Goal: Find specific page/section: Find specific page/section

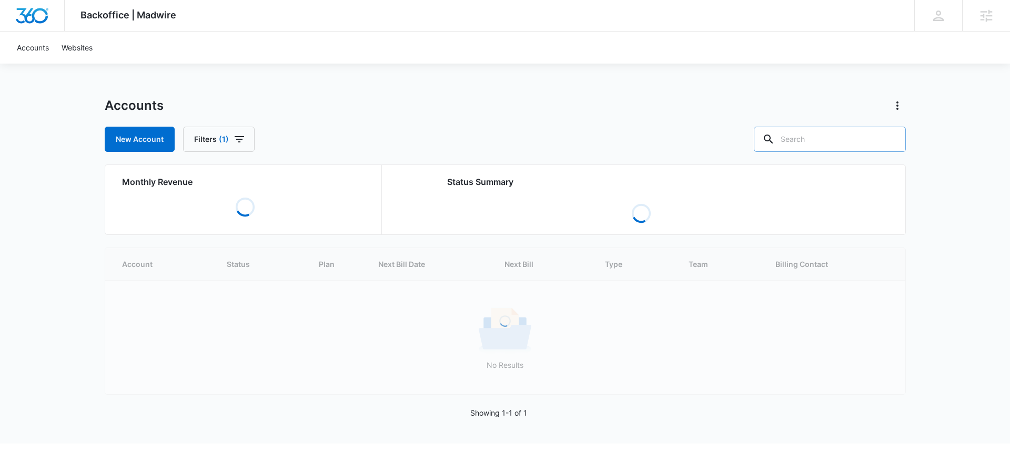
click at [839, 148] on input "text" at bounding box center [830, 139] width 152 height 25
type input "dance"
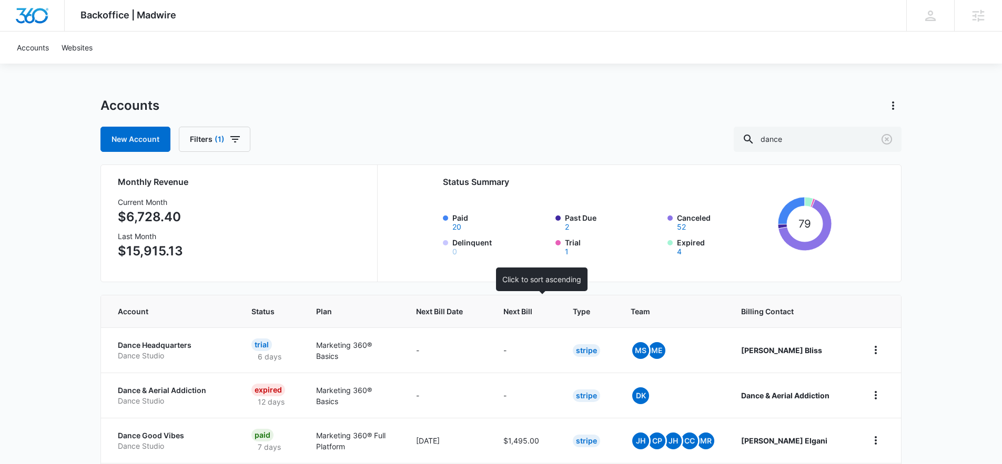
click at [548, 315] on div at bounding box center [542, 311] width 11 height 11
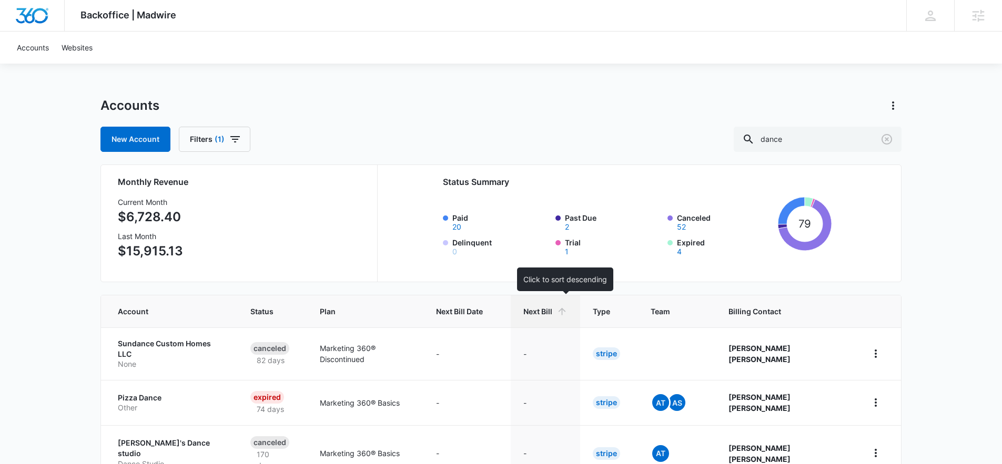
click at [550, 311] on span "Next Bill" at bounding box center [537, 311] width 29 height 11
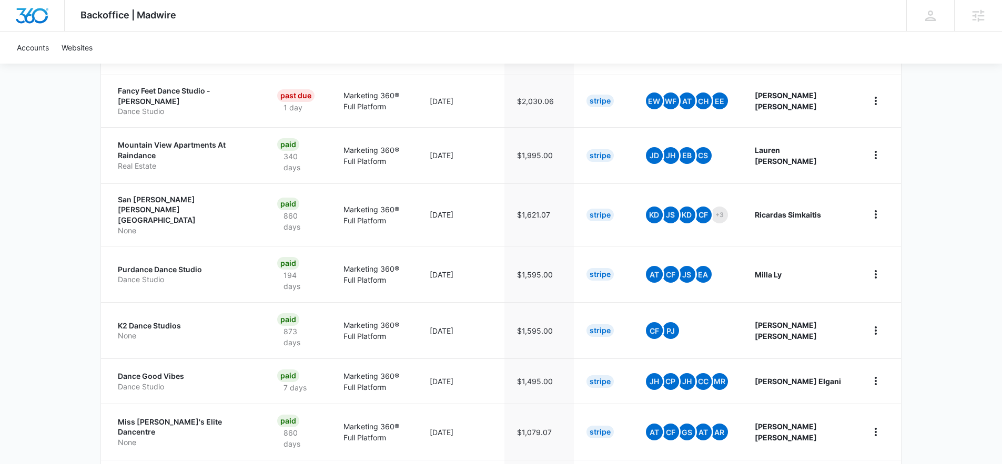
scroll to position [310, 0]
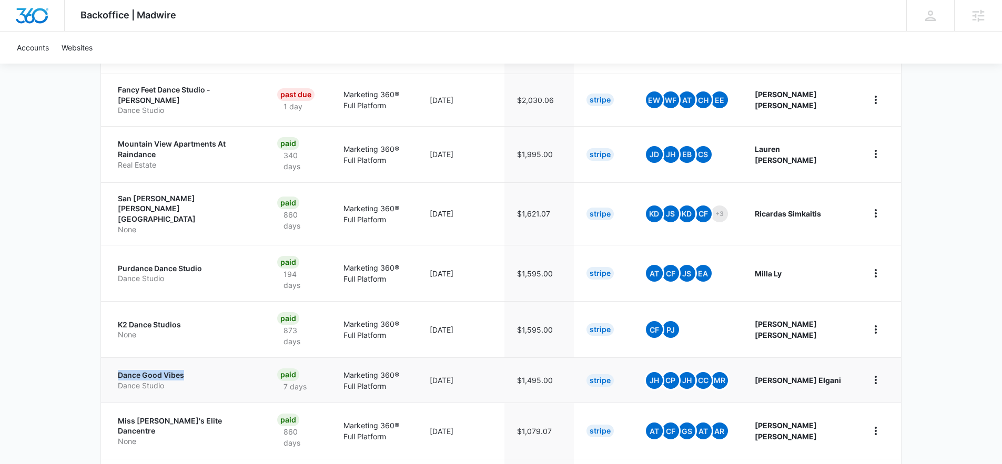
drag, startPoint x: 109, startPoint y: 350, endPoint x: 197, endPoint y: 348, distance: 88.4
click at [197, 358] on td "Dance Good Vibes Dance Studio" at bounding box center [183, 380] width 164 height 45
copy p "Dance Good Vibes"
click at [944, 21] on div "DD [PERSON_NAME] [PERSON_NAME][EMAIL_ADDRESS][PERSON_NAME][DOMAIN_NAME] My Prof…" at bounding box center [930, 15] width 48 height 31
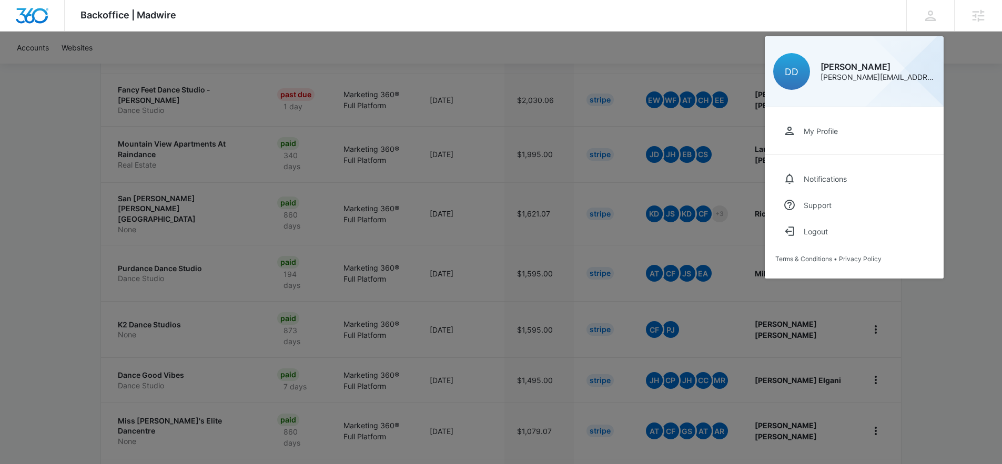
click at [645, 143] on div at bounding box center [501, 232] width 1002 height 464
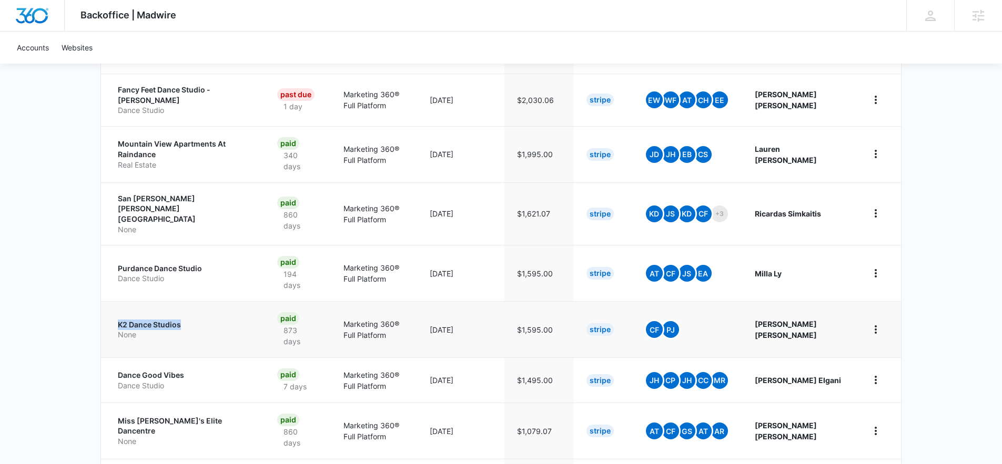
drag, startPoint x: 114, startPoint y: 298, endPoint x: 184, endPoint y: 296, distance: 69.5
click at [184, 301] on td "K2 Dance Studios None" at bounding box center [183, 329] width 164 height 56
copy p "K2 Dance Studios"
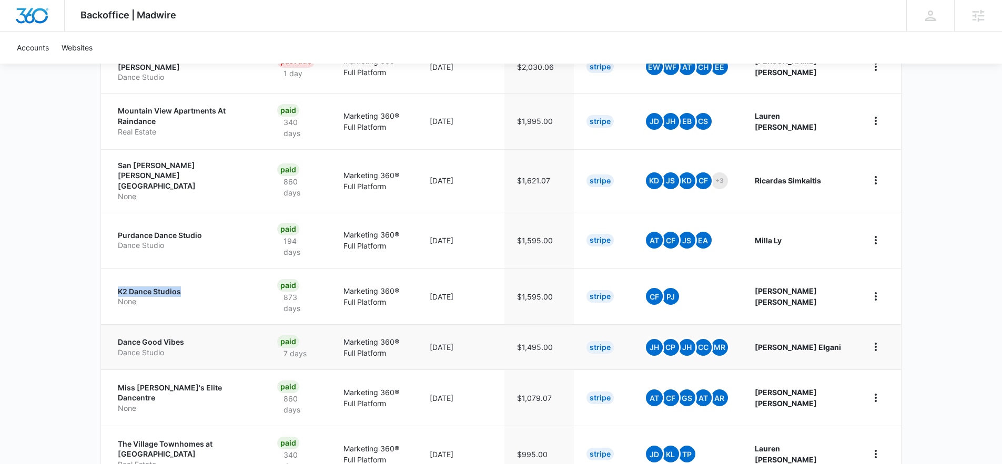
scroll to position [368, 0]
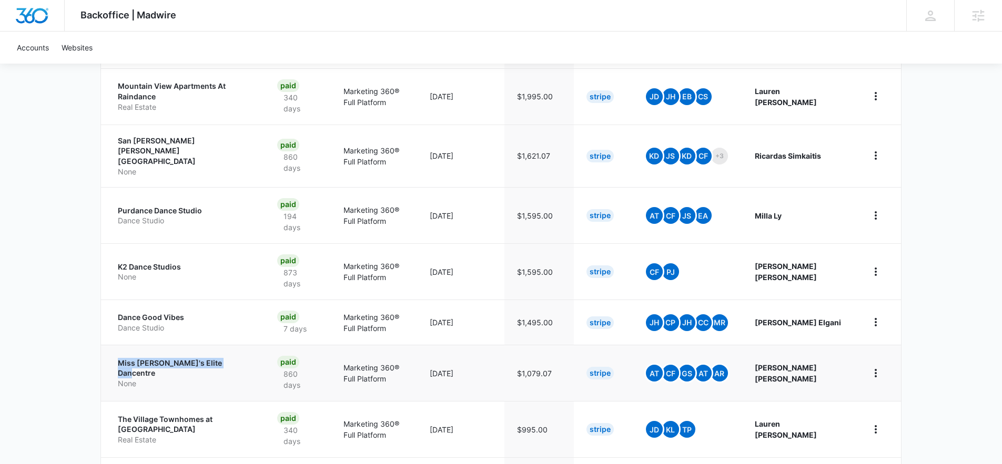
drag, startPoint x: 115, startPoint y: 338, endPoint x: 236, endPoint y: 342, distance: 120.5
click at [236, 345] on td "Miss [PERSON_NAME]'s Elite Dancentre None" at bounding box center [183, 373] width 164 height 56
copy p "Miss [PERSON_NAME]'s Elite Dancentre"
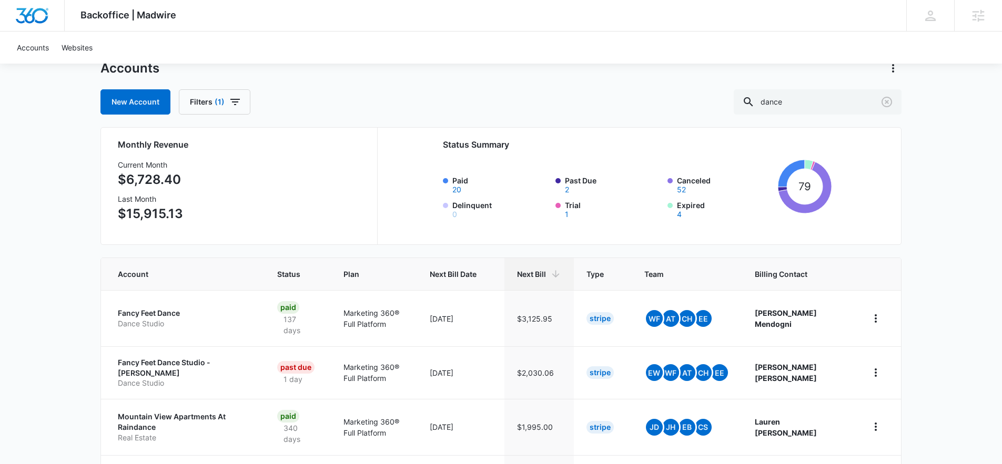
scroll to position [0, 0]
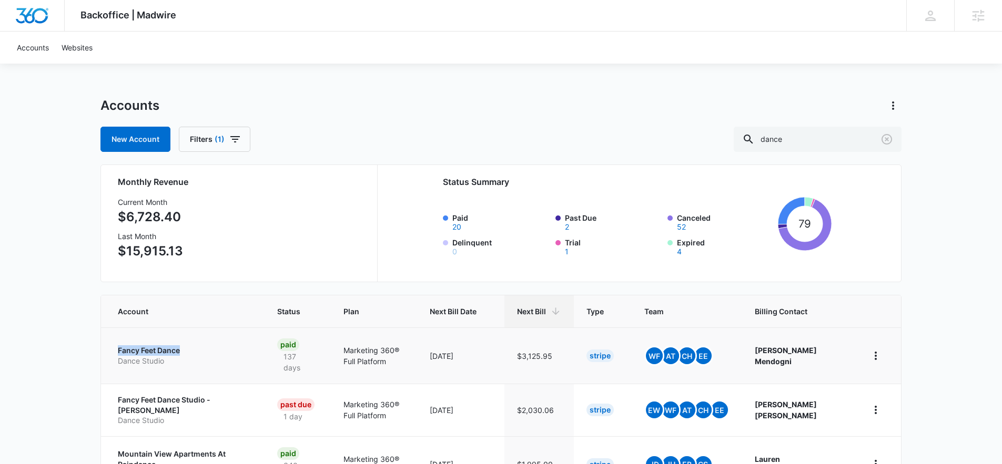
drag, startPoint x: 109, startPoint y: 348, endPoint x: 205, endPoint y: 345, distance: 95.8
click at [200, 347] on td "Fancy Feet Dance Dance Studio" at bounding box center [183, 356] width 164 height 56
copy p "Fancy Feet Dance"
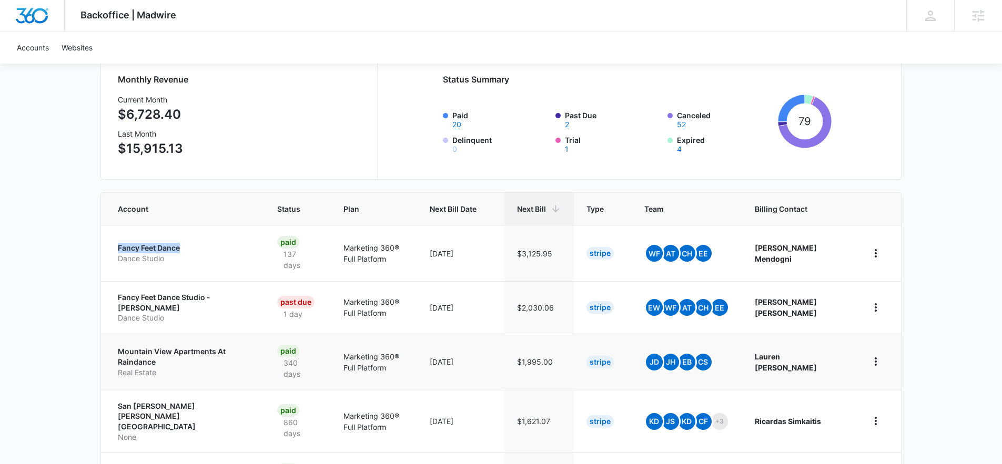
scroll to position [199, 0]
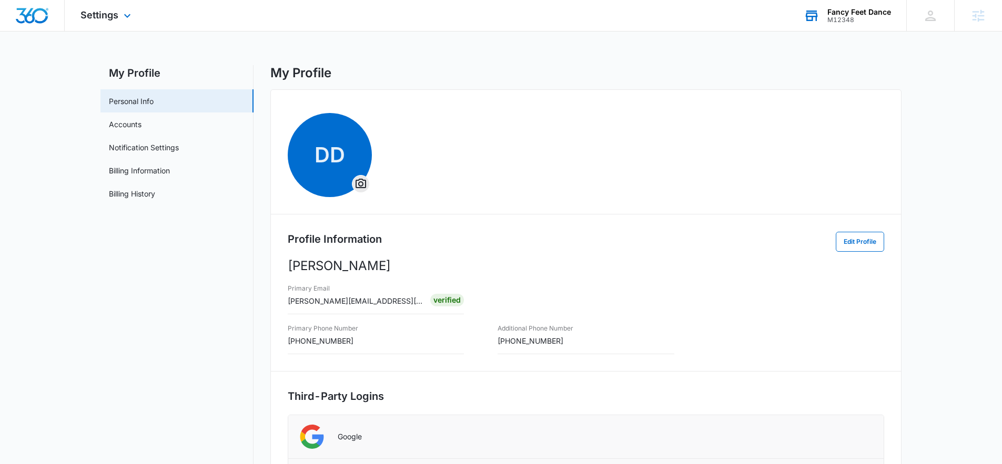
click at [834, 25] on div "Fancy Feet Dance M12348 Your Accounts View All" at bounding box center [847, 15] width 118 height 31
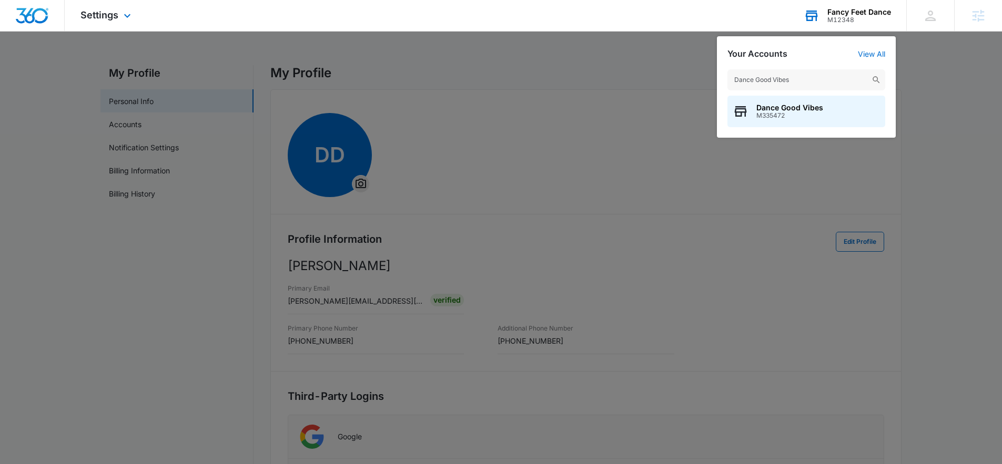
type input "Dance Good Vibes"
click at [765, 121] on div "Dance Good Vibes M335472" at bounding box center [807, 112] width 158 height 32
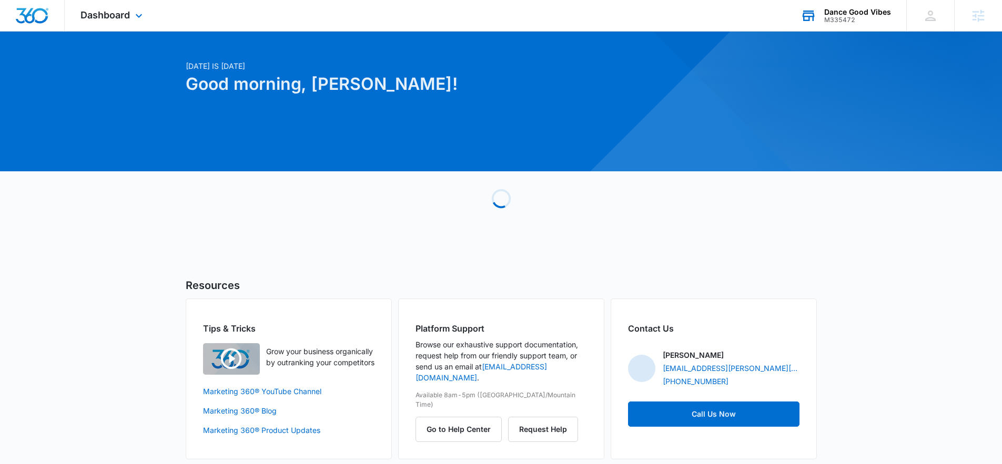
scroll to position [18, 0]
